Goal: Task Accomplishment & Management: Use online tool/utility

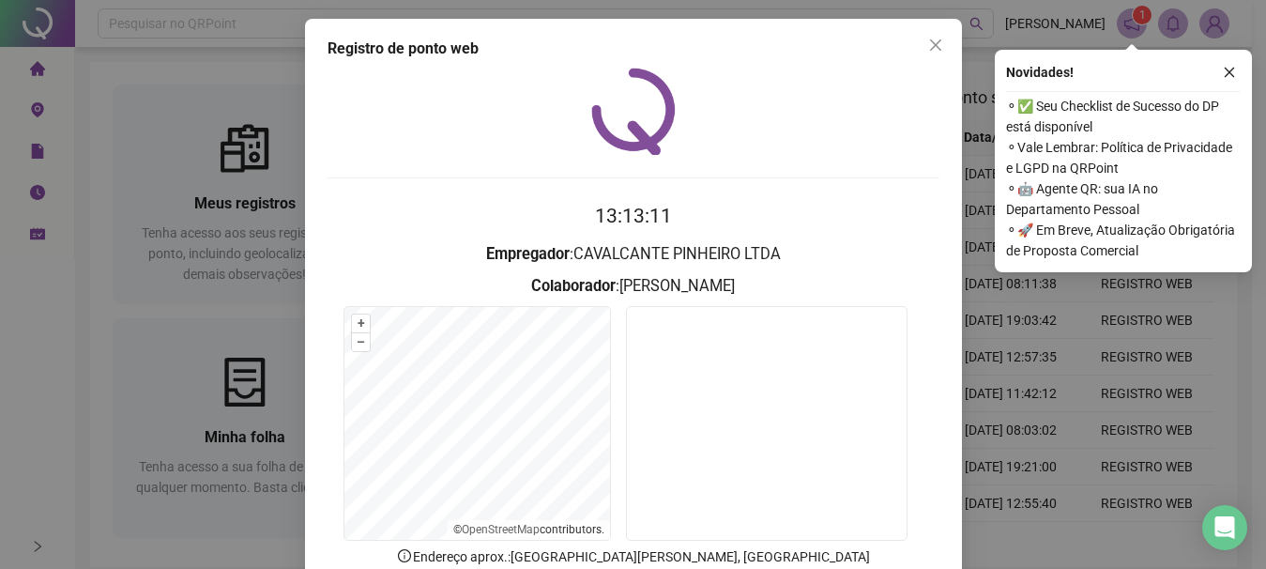
scroll to position [123, 0]
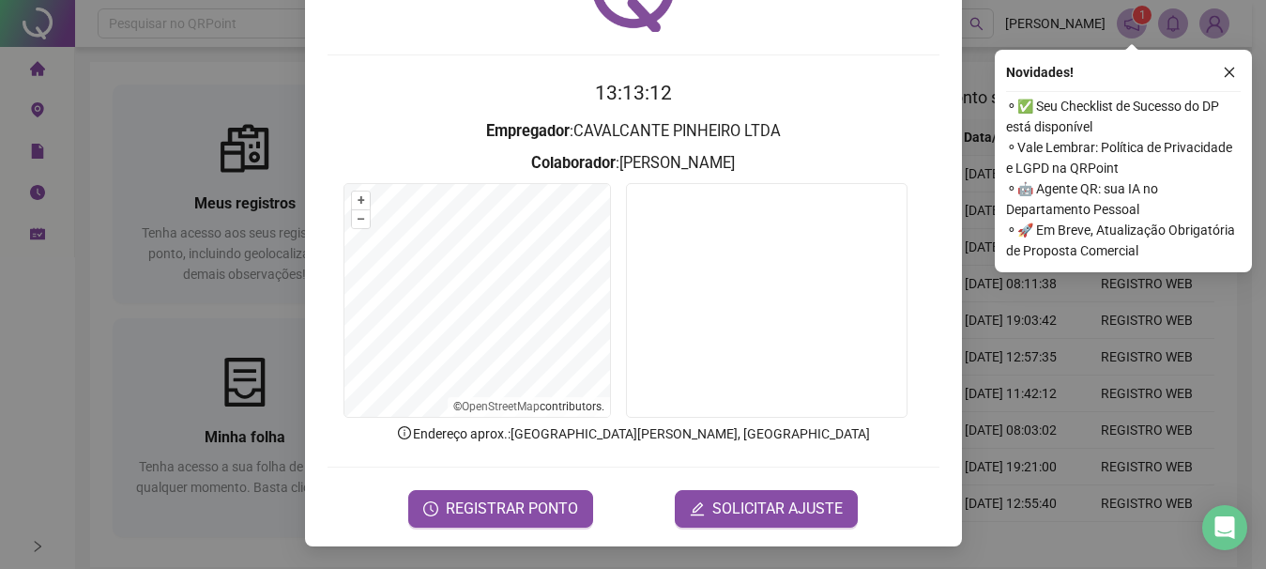
click at [106, 69] on div "Registro de ponto web 13:13:12 Empregador : CAVALCANTE PINHEIRO LTDA Colaborado…" at bounding box center [633, 284] width 1266 height 569
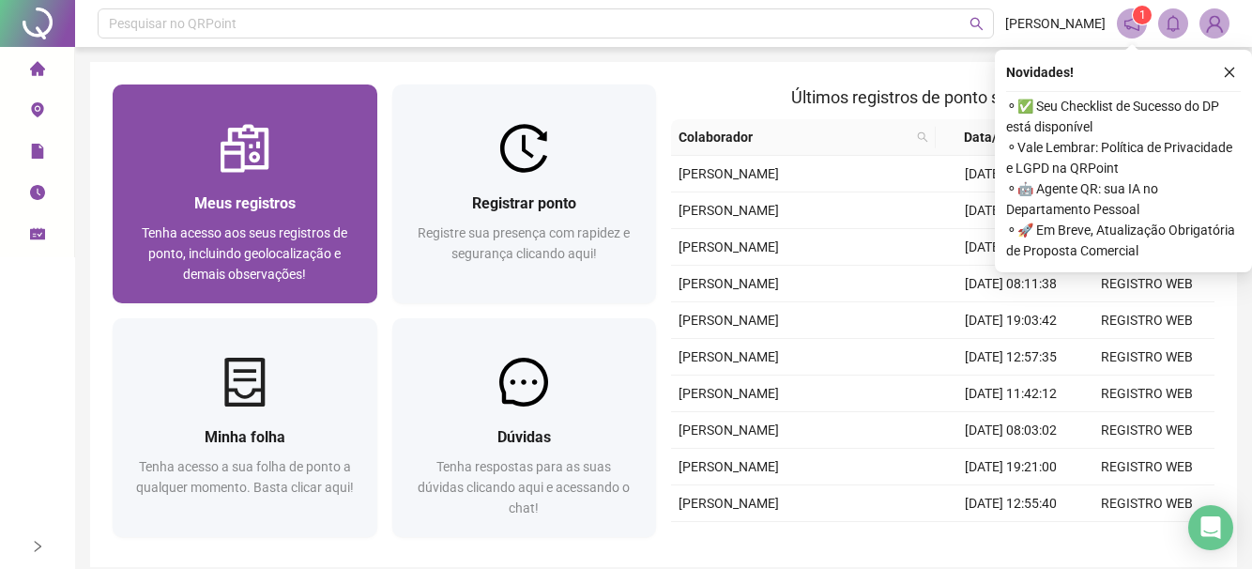
click at [249, 207] on span "Meus registros" at bounding box center [244, 203] width 101 height 18
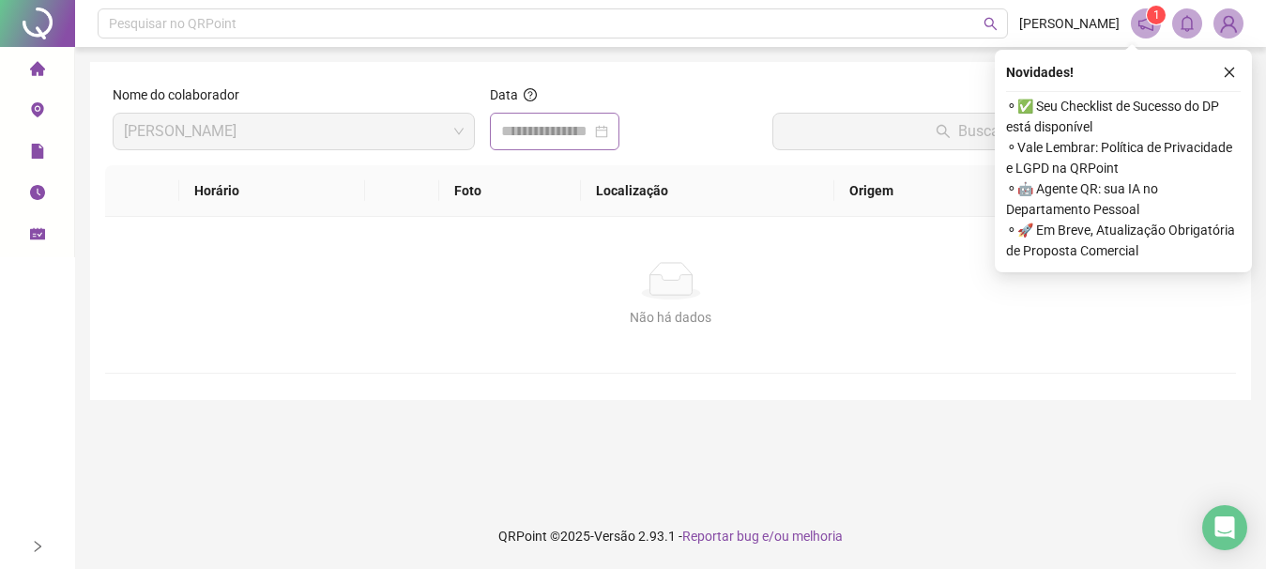
click at [608, 133] on div at bounding box center [554, 131] width 107 height 23
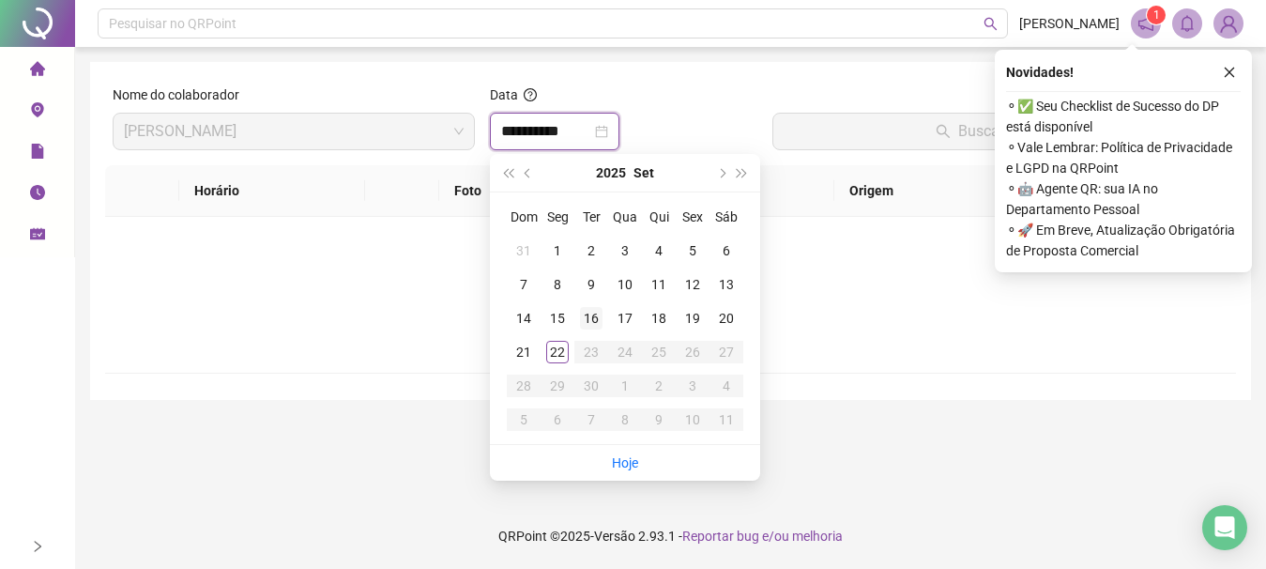
type input "**********"
click at [559, 349] on div "22" at bounding box center [557, 352] width 23 height 23
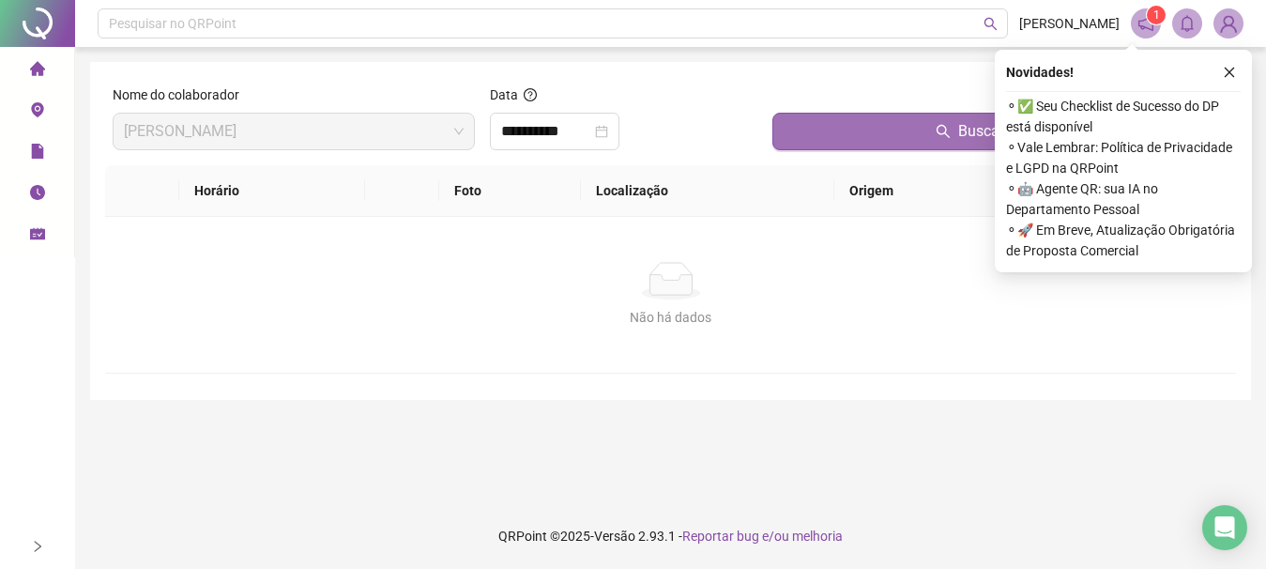
click at [923, 117] on button "Buscar registros" at bounding box center [1000, 132] width 456 height 38
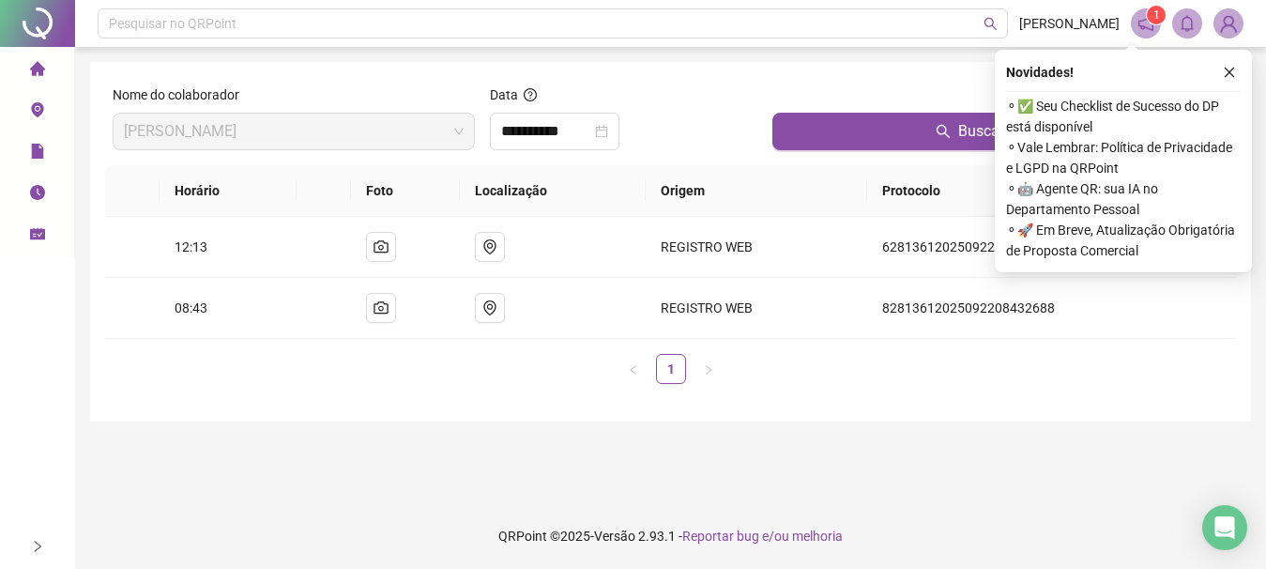
click at [34, 78] on span "home" at bounding box center [37, 72] width 15 height 38
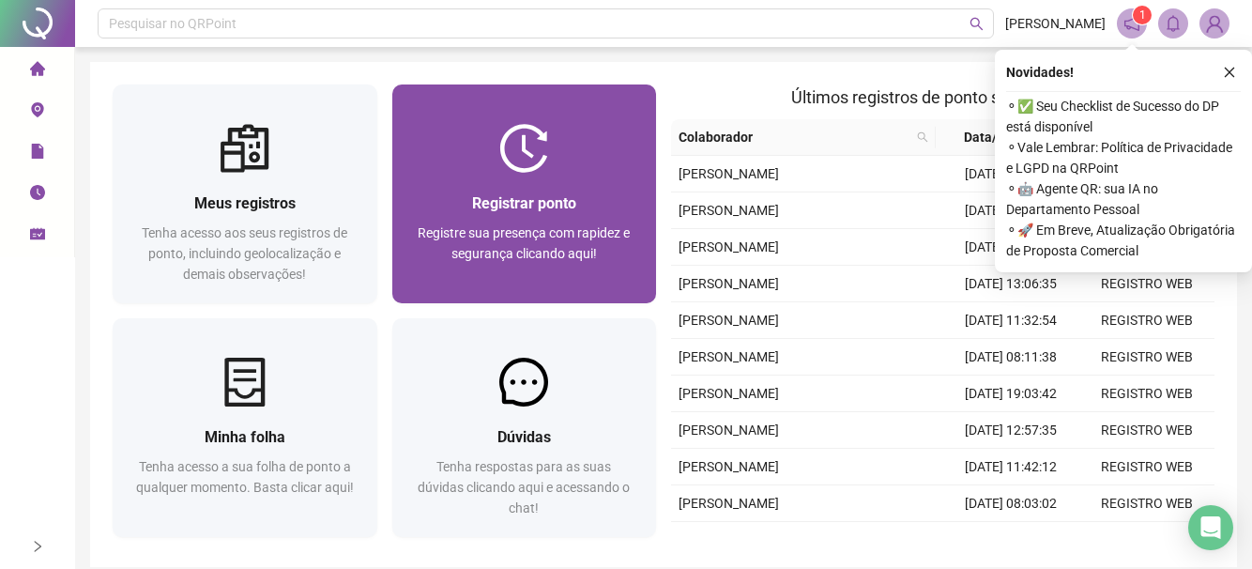
click at [501, 209] on span "Registrar ponto" at bounding box center [524, 203] width 104 height 18
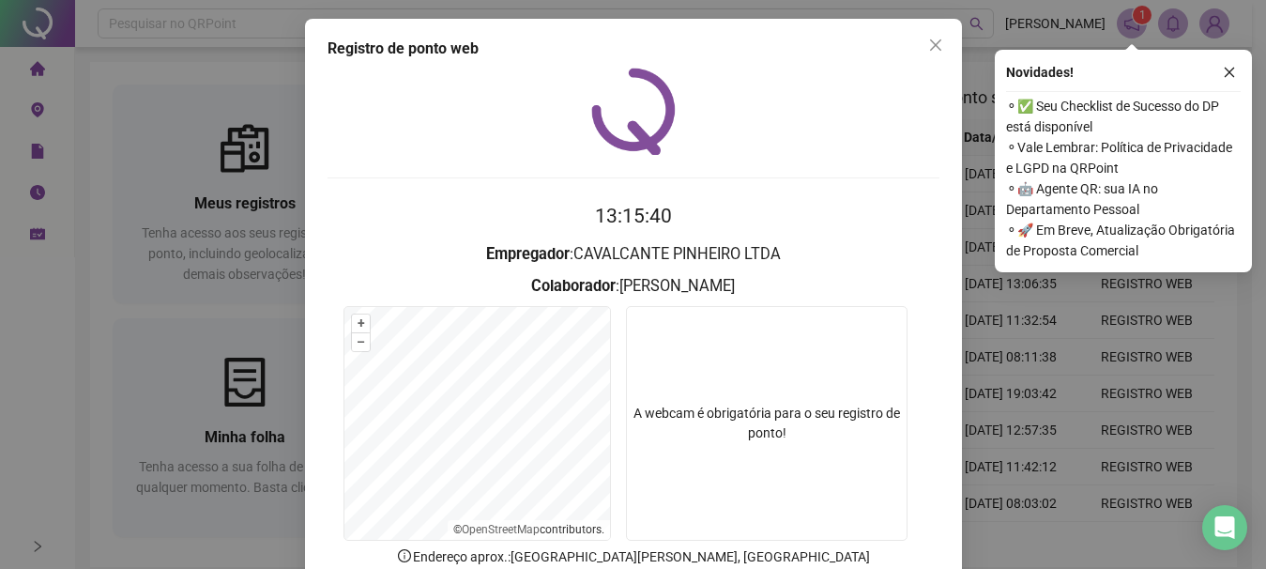
scroll to position [123, 0]
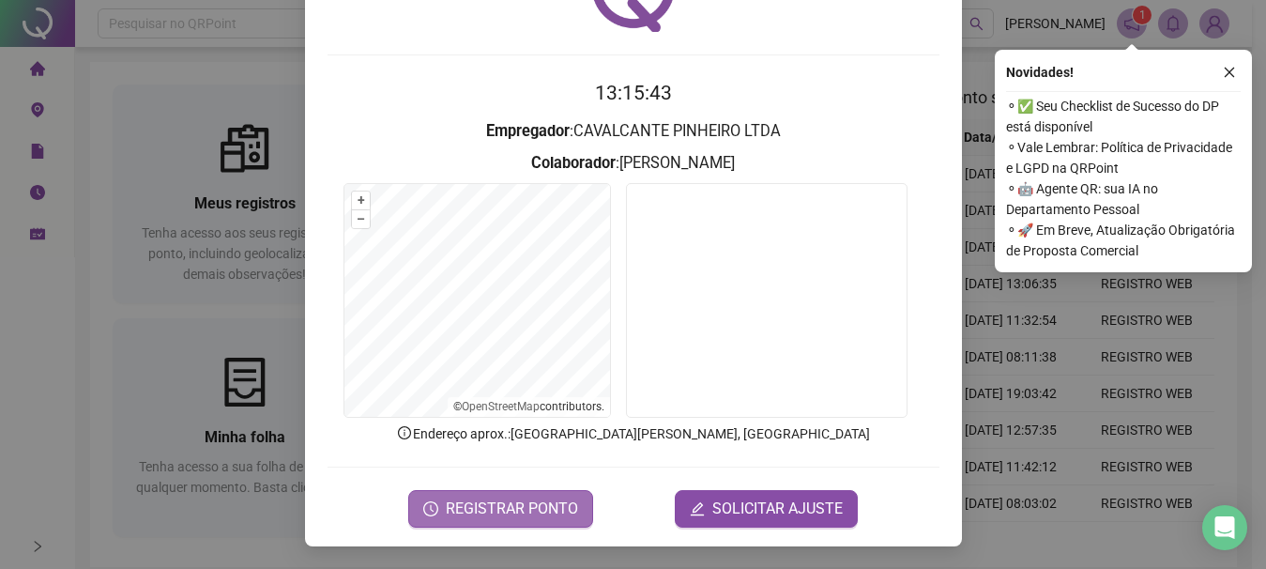
click at [483, 500] on span "REGISTRAR PONTO" at bounding box center [512, 508] width 132 height 23
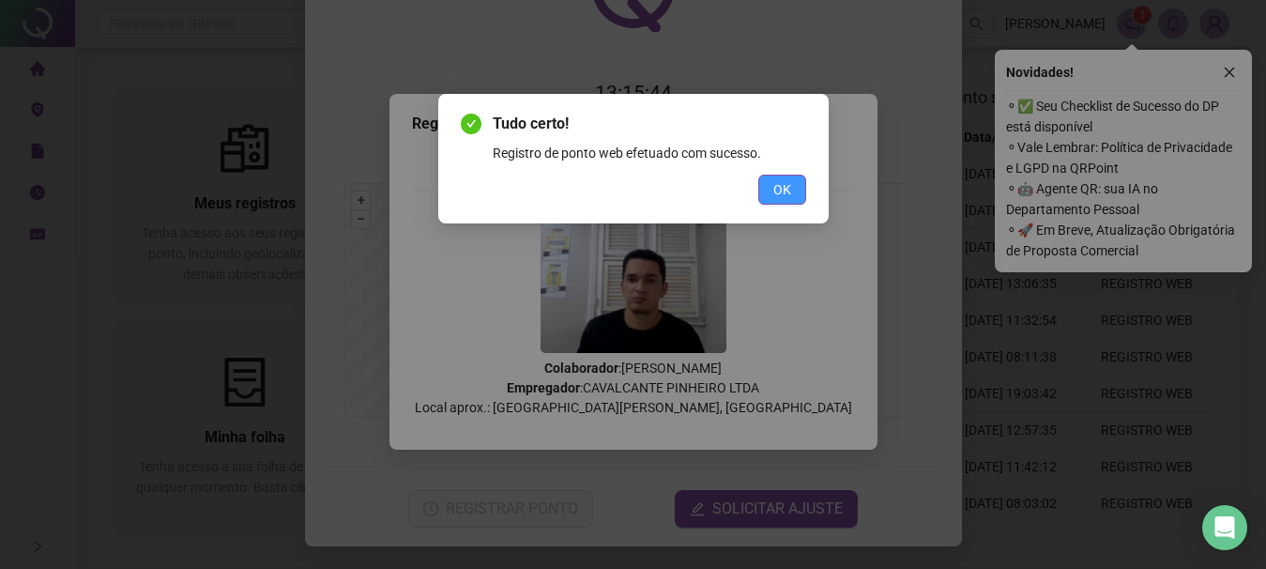
click at [782, 194] on span "OK" at bounding box center [782, 189] width 18 height 21
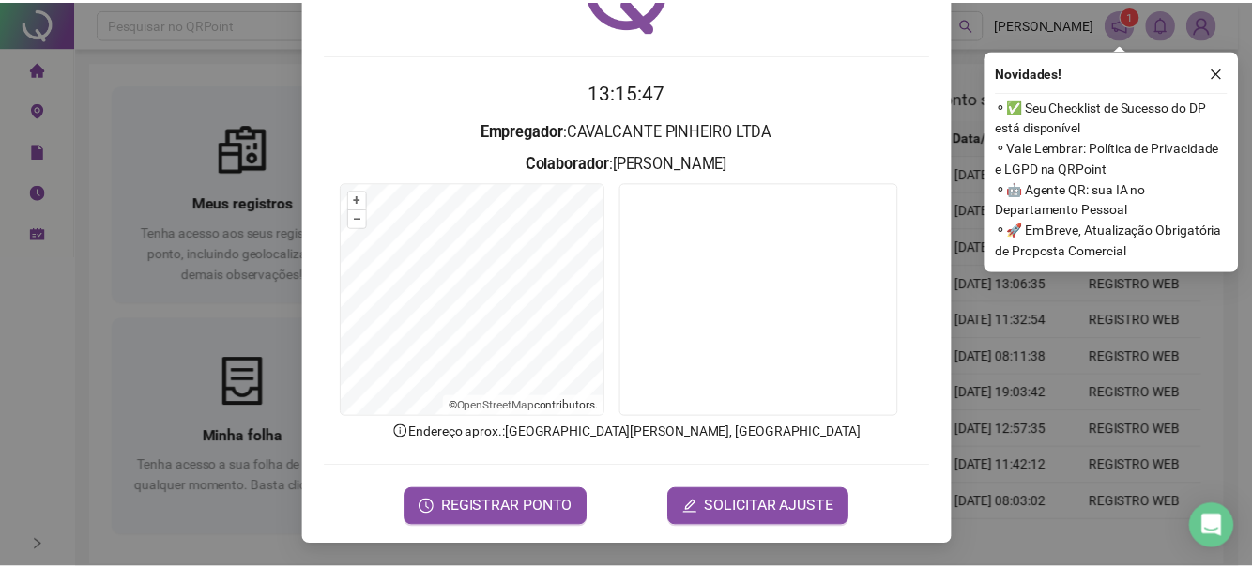
scroll to position [0, 0]
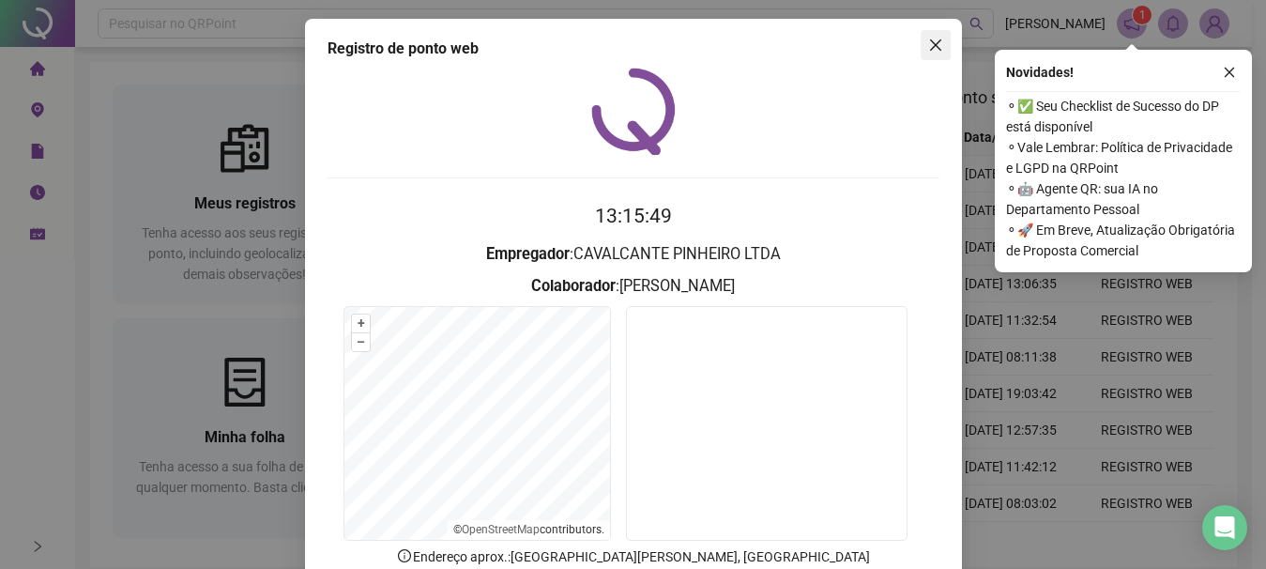
click at [930, 46] on icon "close" at bounding box center [934, 44] width 11 height 11
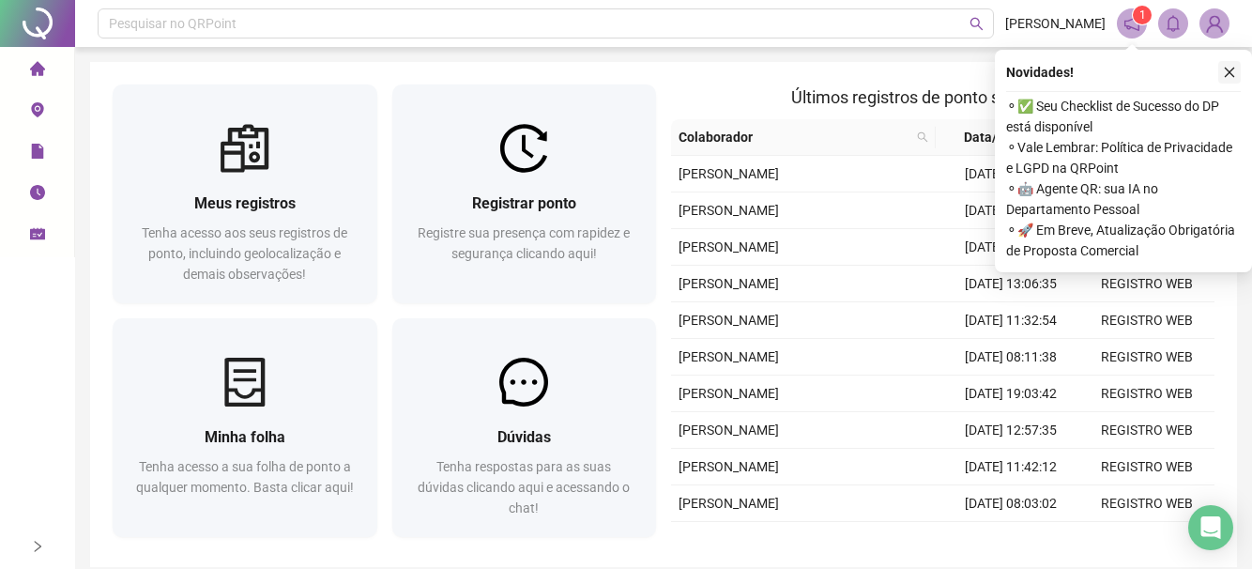
click at [1227, 72] on icon "close" at bounding box center [1228, 72] width 13 height 13
